Goal: Information Seeking & Learning: Learn about a topic

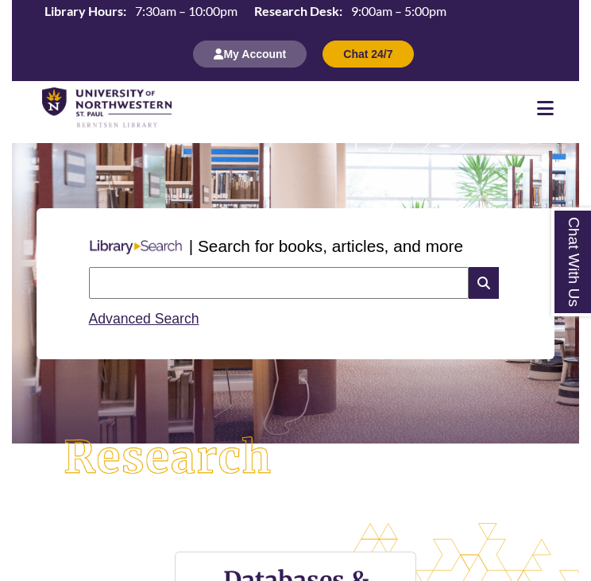
click at [175, 284] on input "text" at bounding box center [279, 283] width 381 height 32
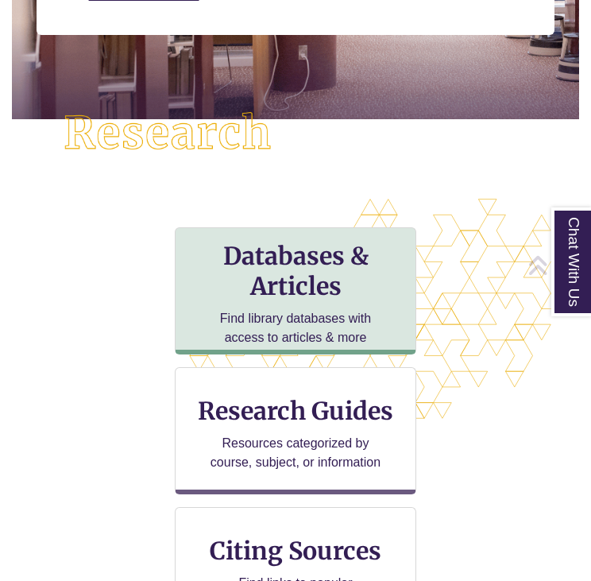
scroll to position [324, 0]
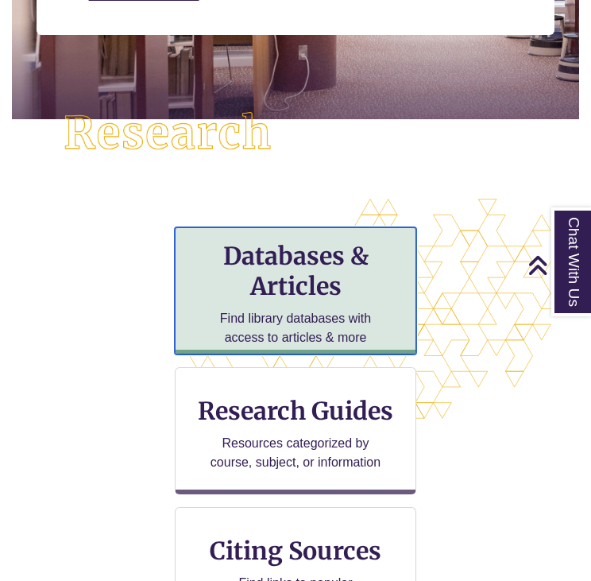
click at [270, 284] on h3 "Databases & Articles" at bounding box center [295, 271] width 215 height 60
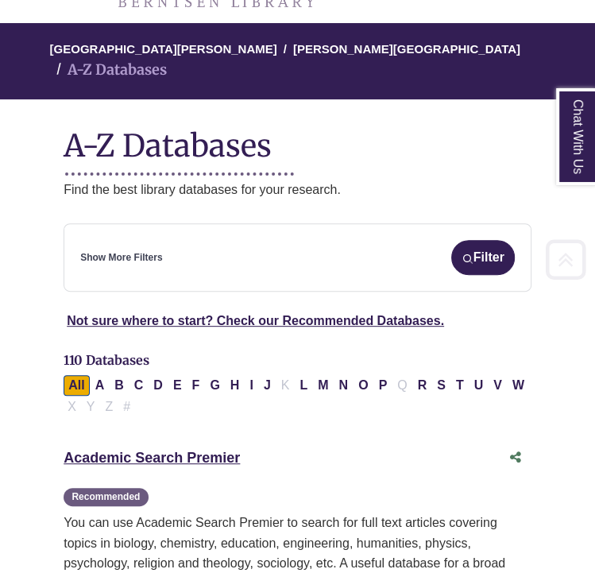
scroll to position [188, 0]
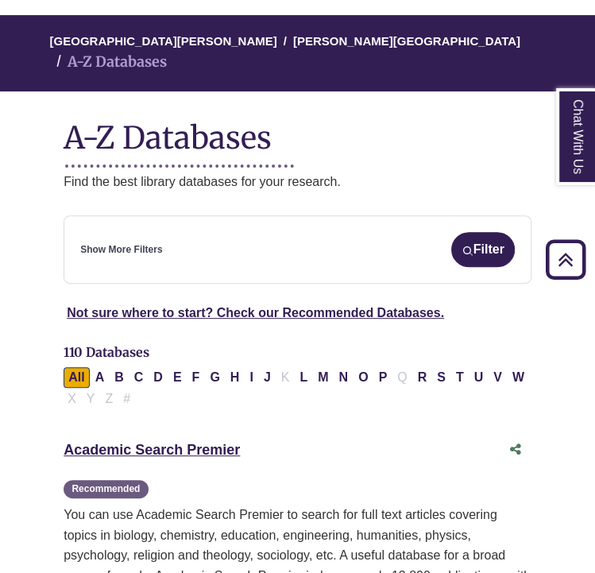
click at [170, 439] on div "Academic Search Premier This link opens in a new window Recommended" at bounding box center [282, 450] width 436 height 23
click at [168, 442] on link "Academic Search Premier This link opens in a new window" at bounding box center [152, 450] width 176 height 16
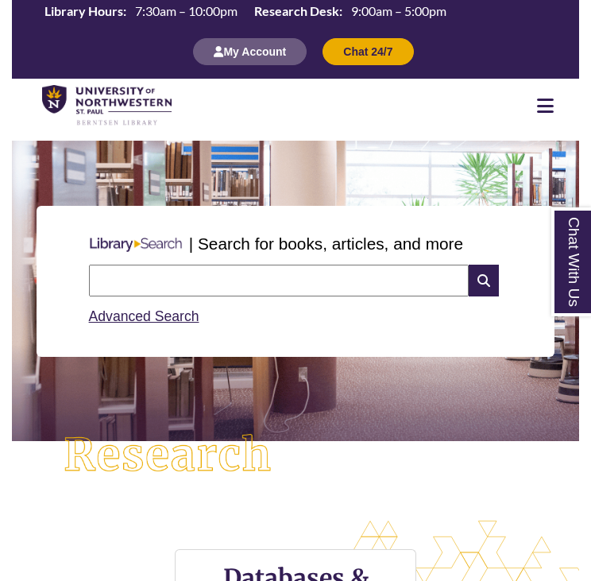
click at [188, 285] on input "text" at bounding box center [279, 281] width 381 height 32
type input "**********"
